Goal: Find contact information: Find contact information

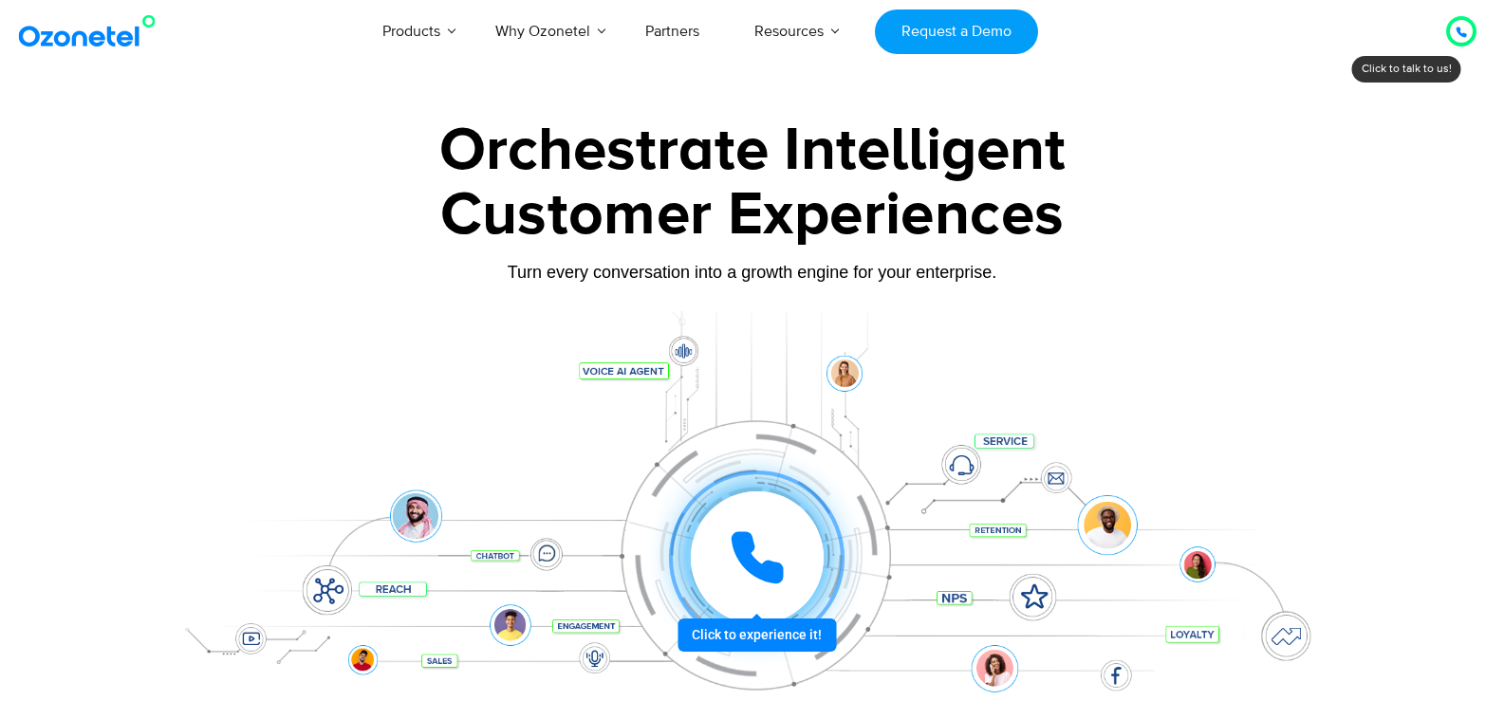
click at [1457, 39] on div at bounding box center [1461, 31] width 11 height 23
click at [764, 632] on div at bounding box center [756, 558] width 148 height 148
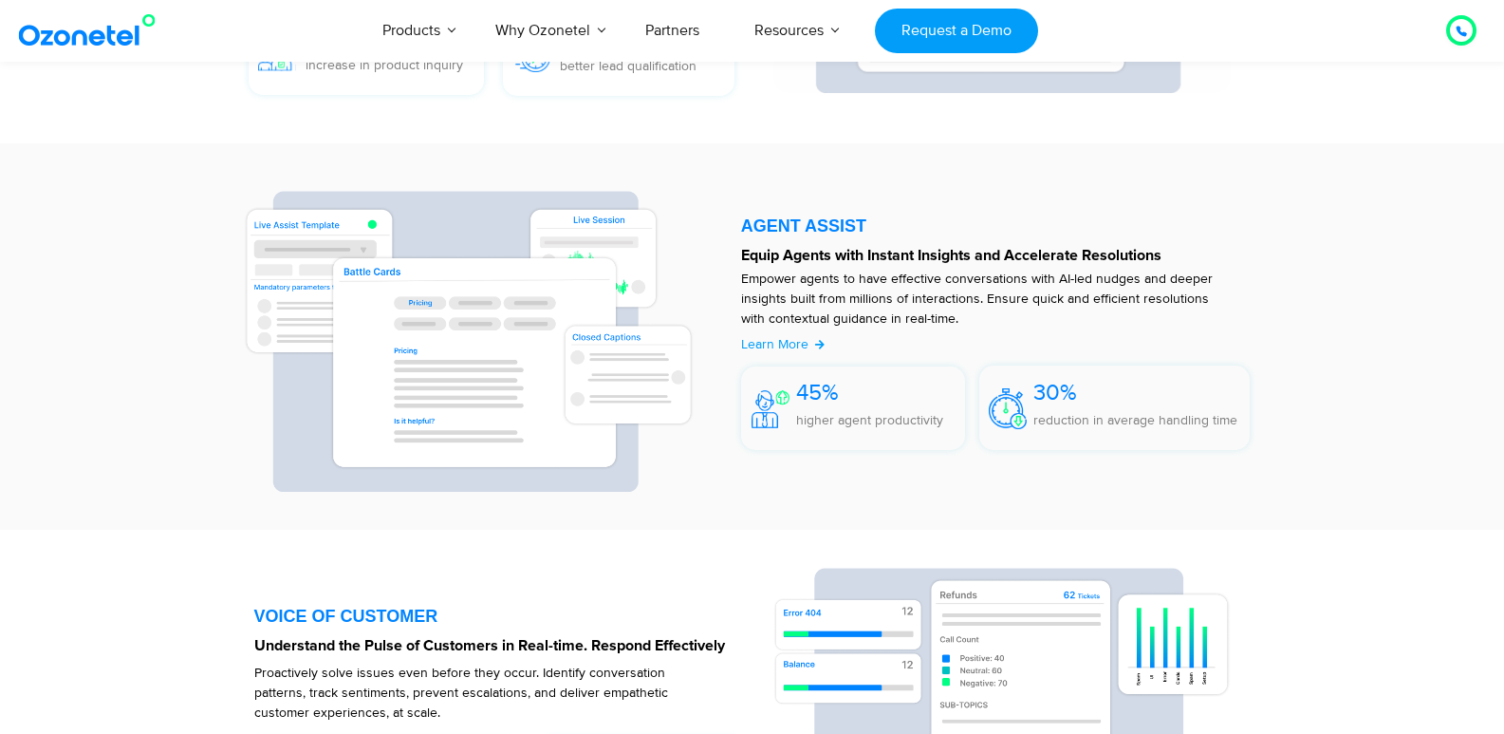
scroll to position [2290, 0]
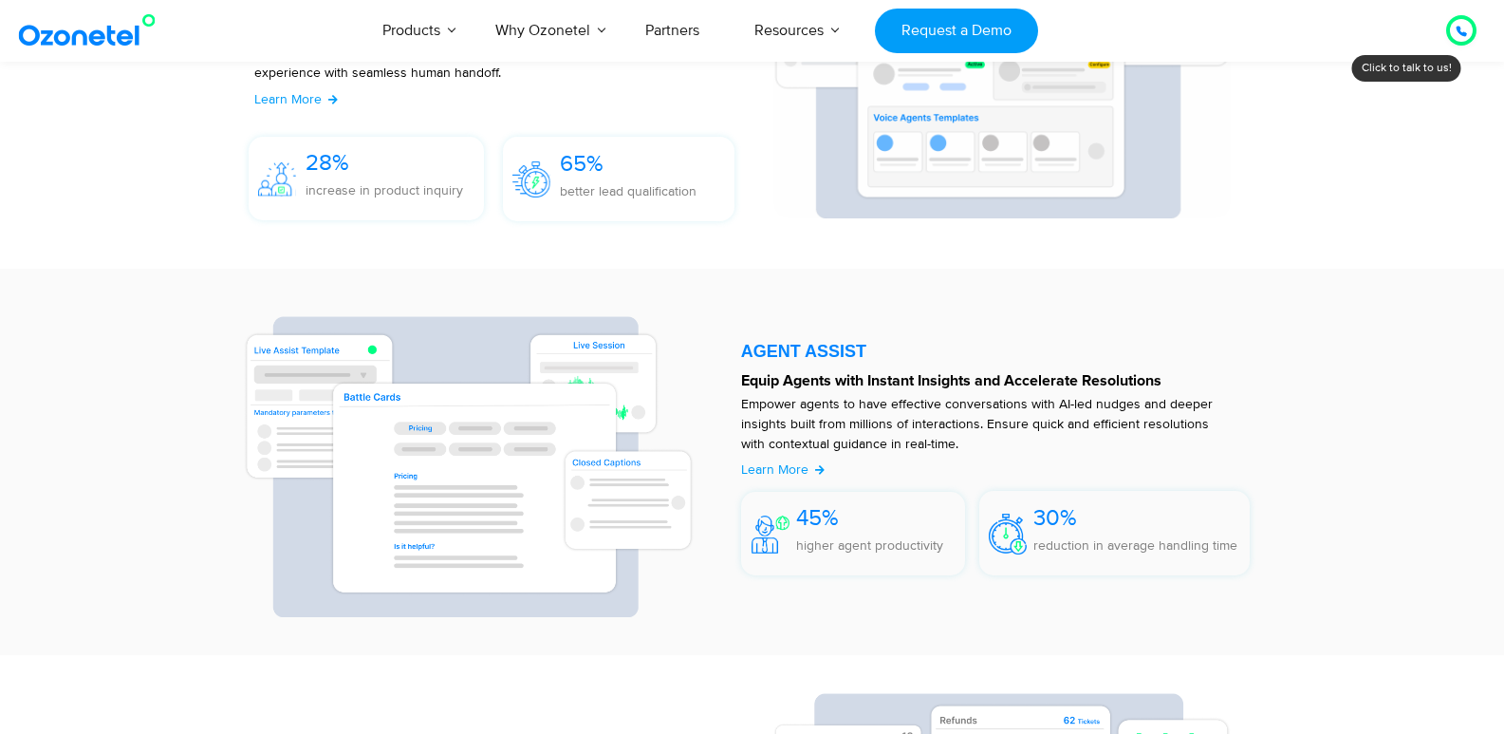
click at [1462, 30] on div "Click to talk to us! Call in progress..." at bounding box center [1462, 30] width 0 height 0
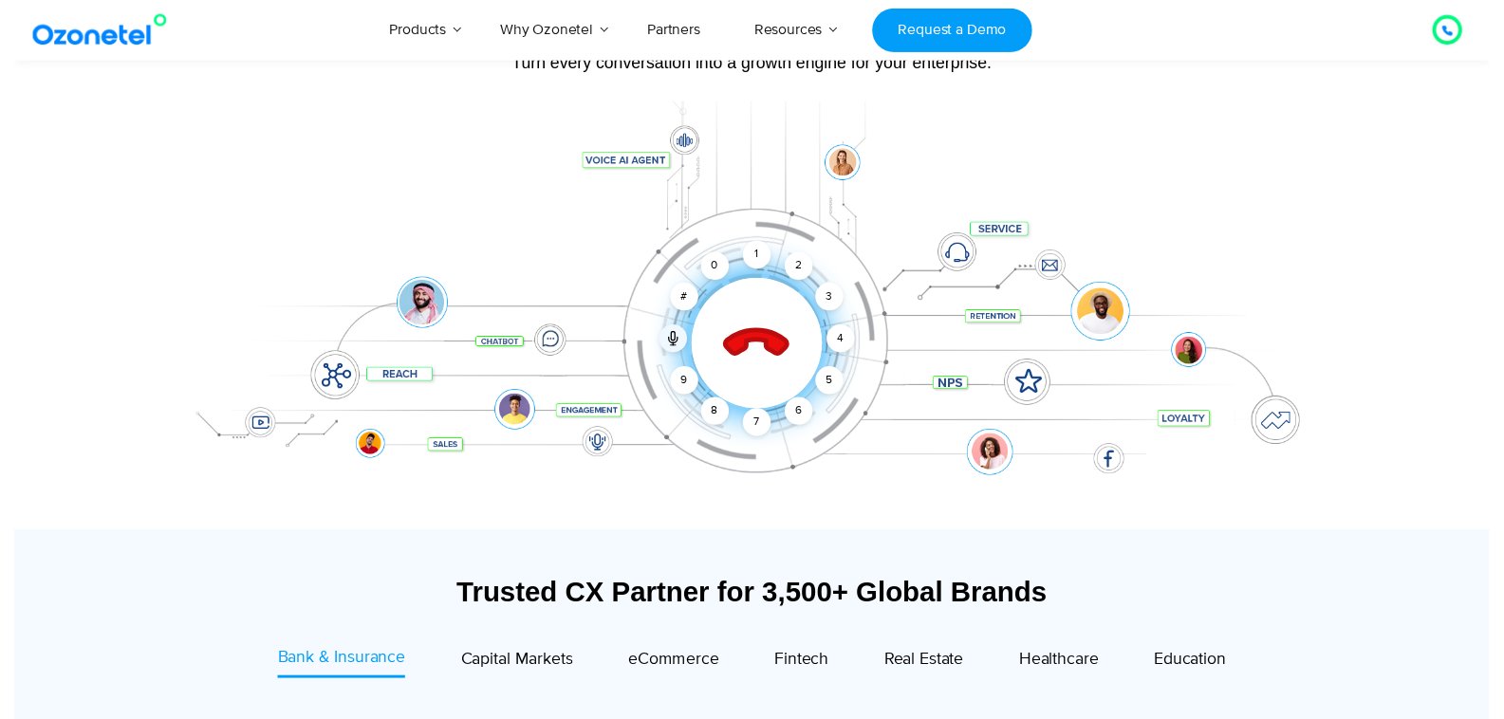
scroll to position [12, 0]
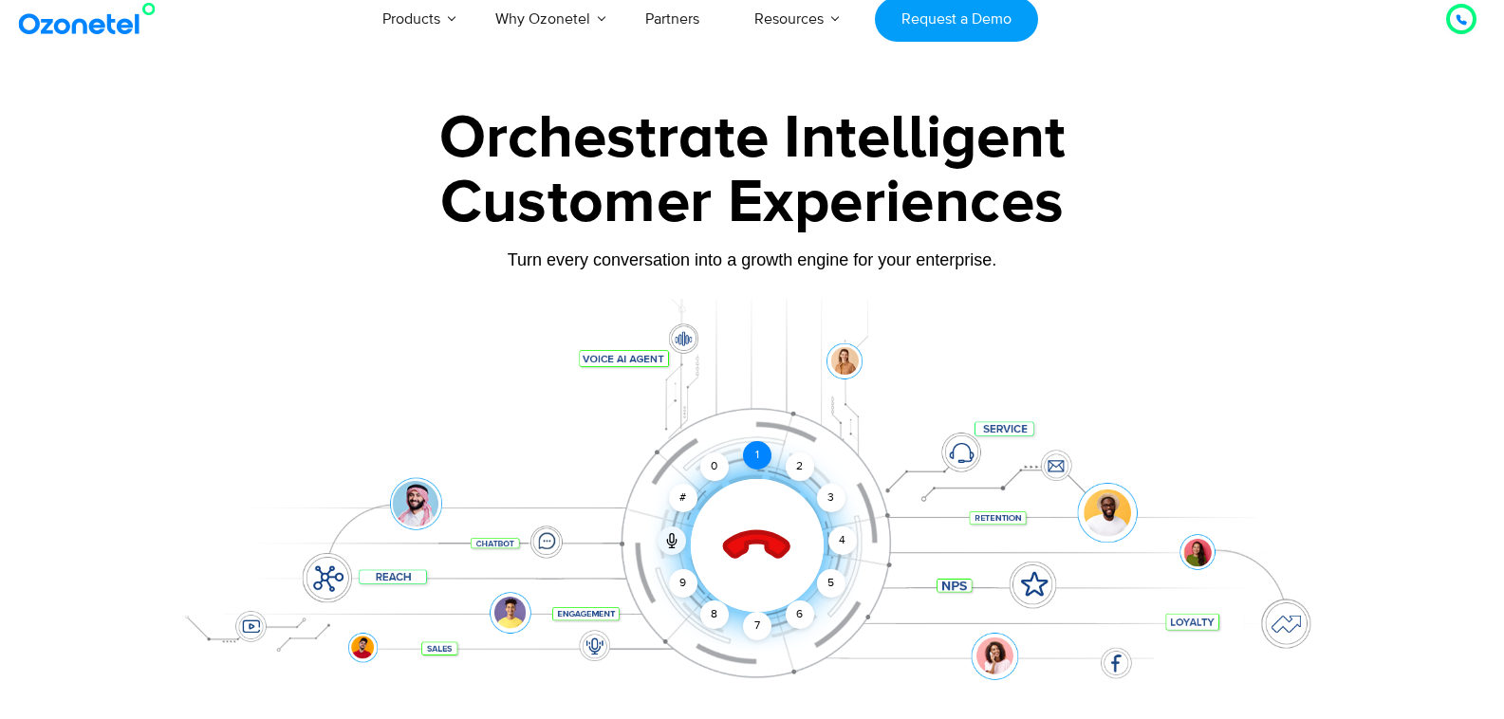
click at [760, 460] on div "1" at bounding box center [757, 455] width 28 height 28
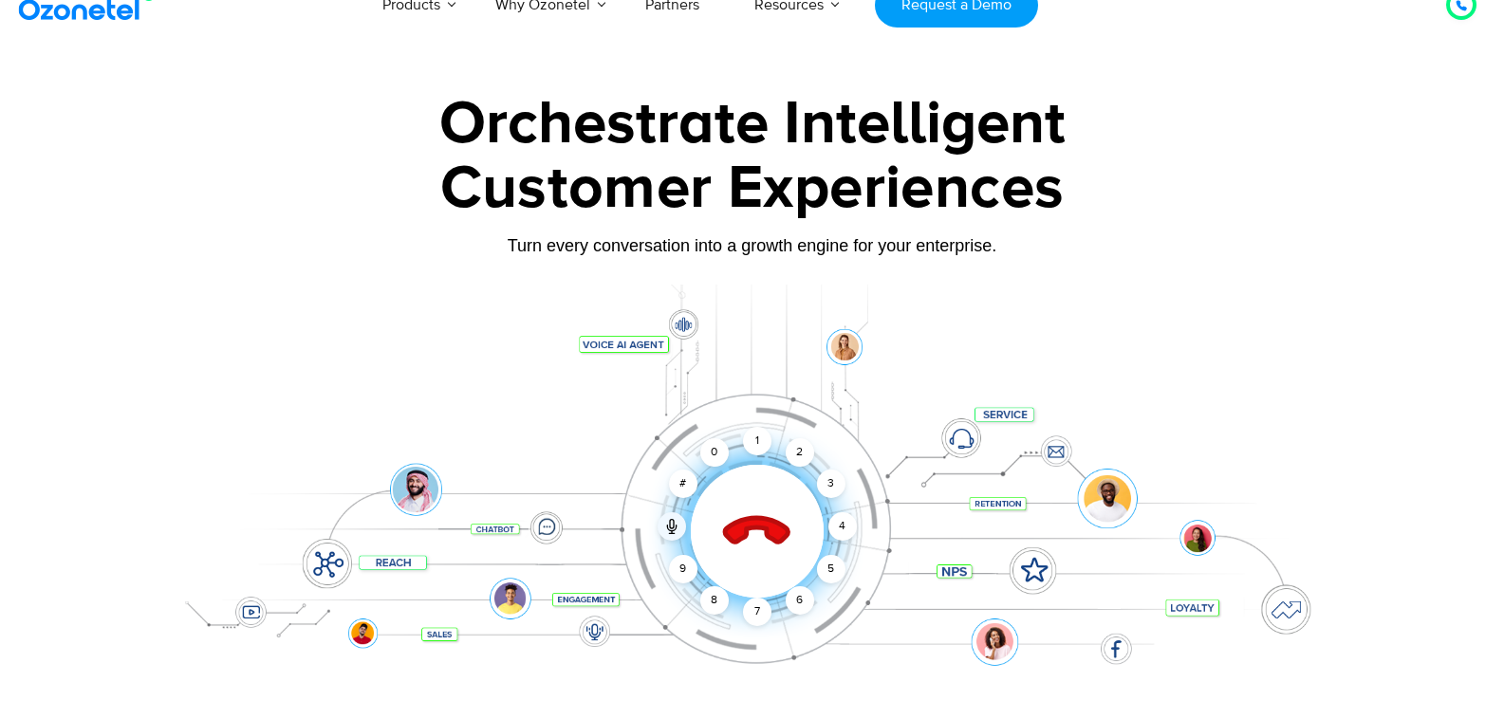
scroll to position [0, 0]
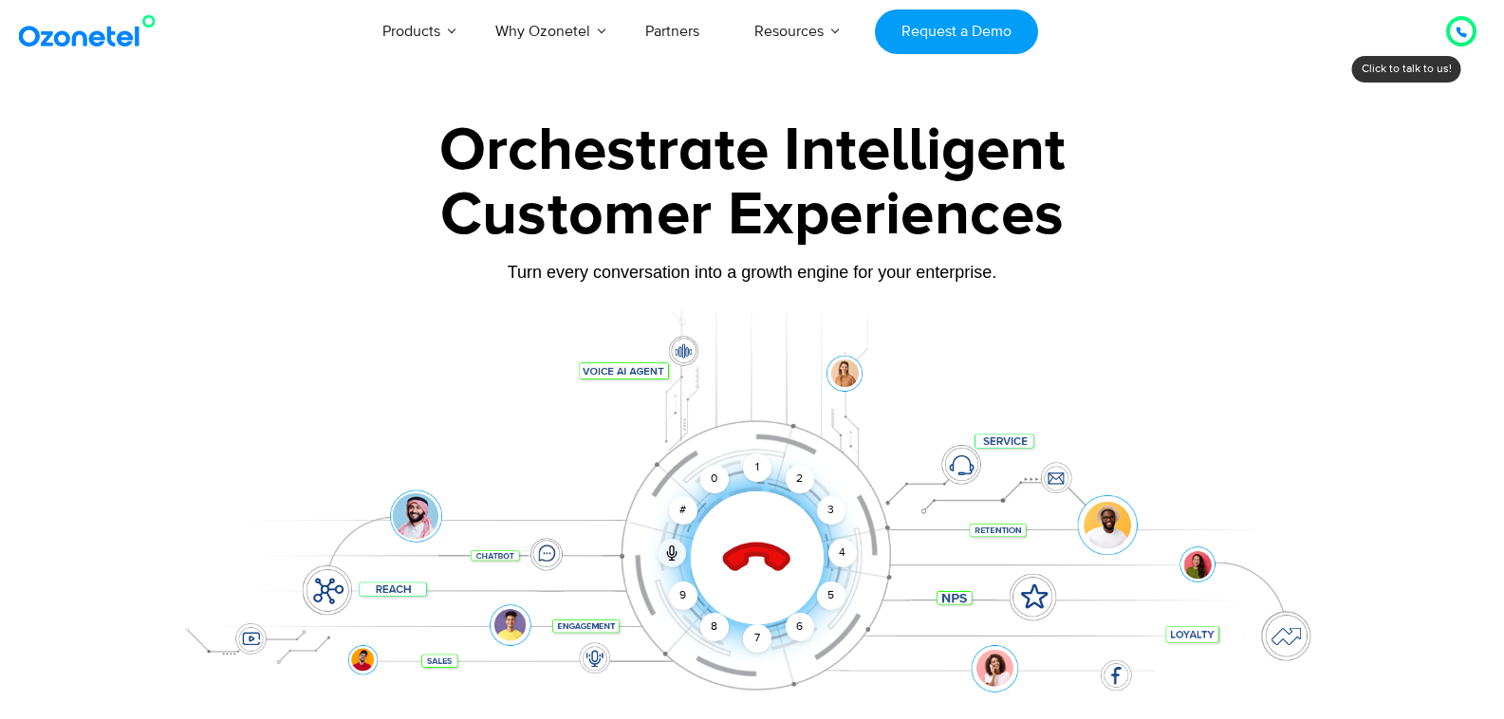
click at [1274, 201] on div "Customer Experiences" at bounding box center [752, 215] width 1186 height 91
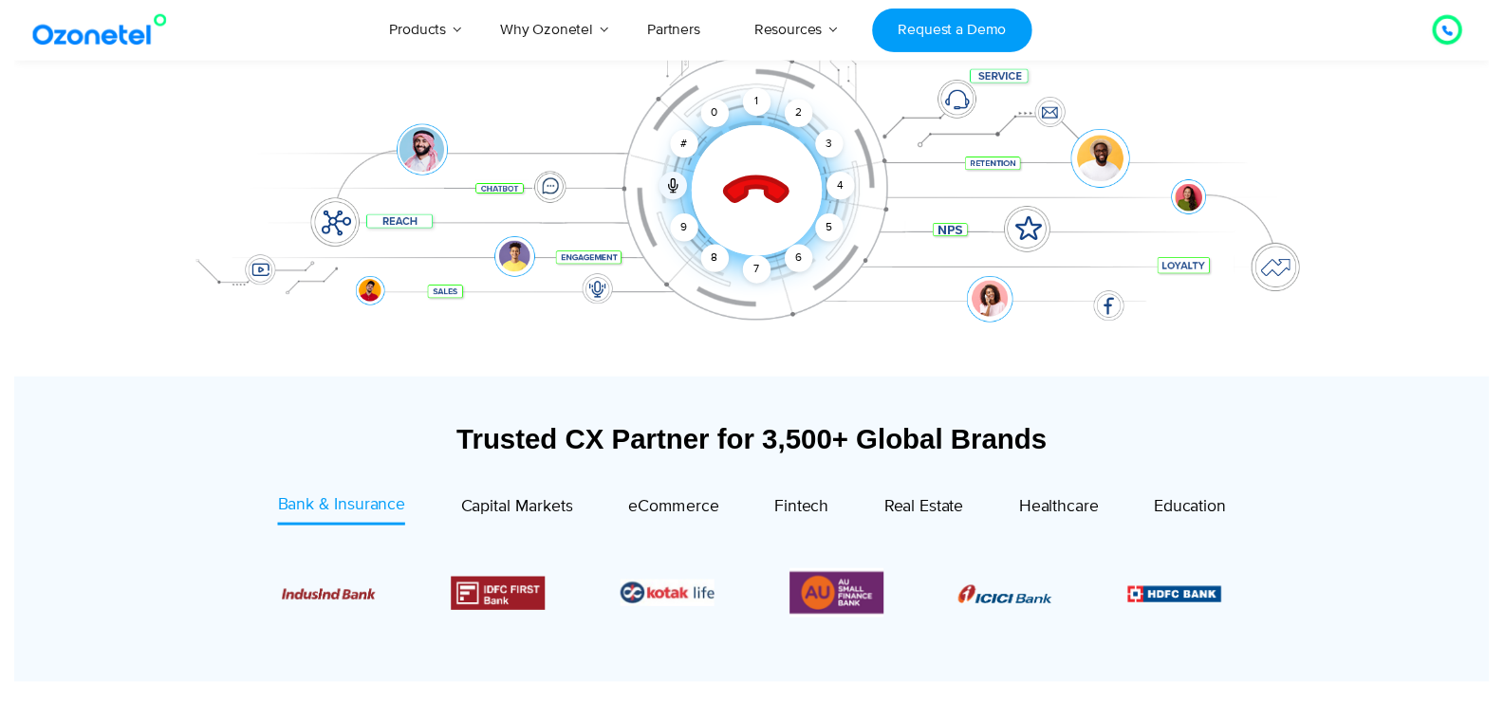
scroll to position [79, 0]
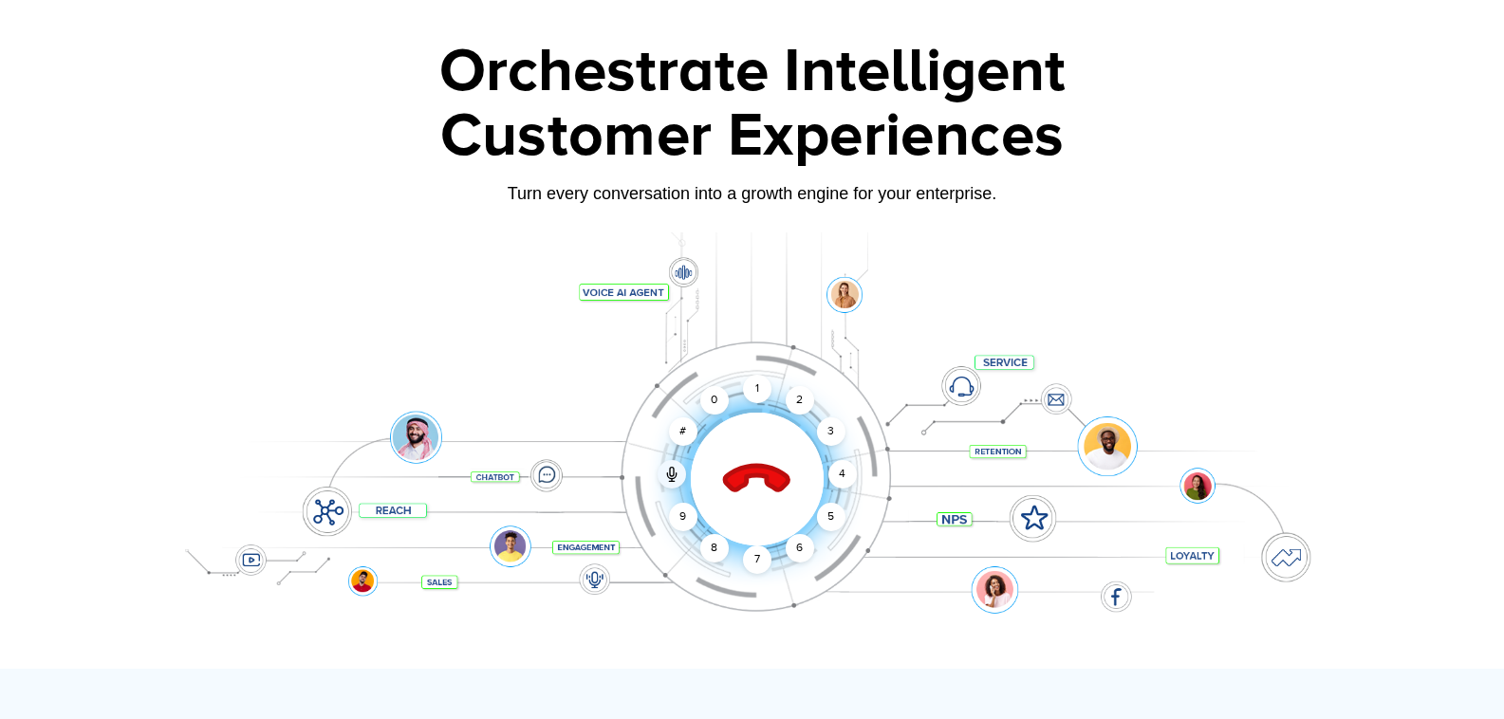
click at [785, 477] on icon at bounding box center [756, 480] width 66 height 66
